Goal: Find specific page/section: Find specific page/section

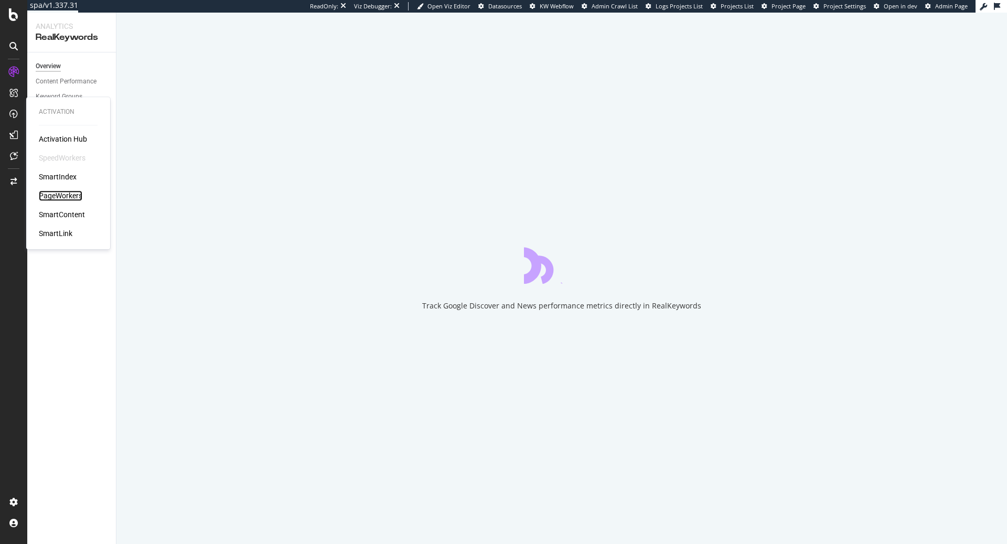
click at [70, 192] on div "PageWorkers" at bounding box center [61, 195] width 44 height 10
